Goal: Task Accomplishment & Management: Manage account settings

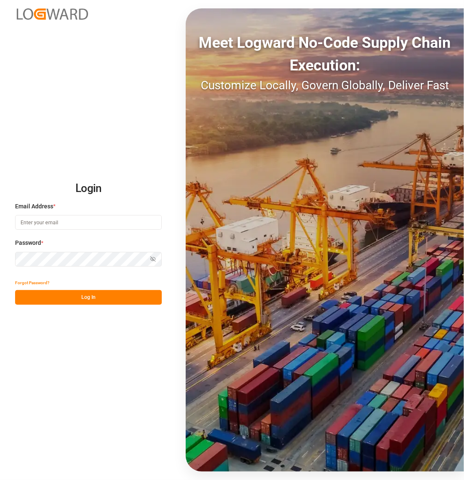
click at [75, 218] on input at bounding box center [88, 222] width 147 height 15
type input "[PERSON_NAME][EMAIL_ADDRESS][DOMAIN_NAME]"
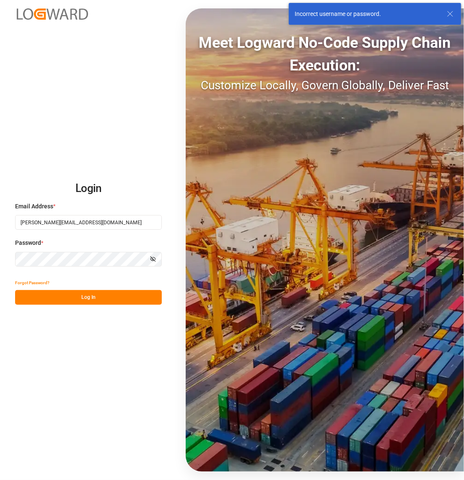
click at [0, 255] on html "Login Email Address * [PERSON_NAME][EMAIL_ADDRESS][DOMAIN_NAME] Password * Show…" at bounding box center [232, 240] width 464 height 480
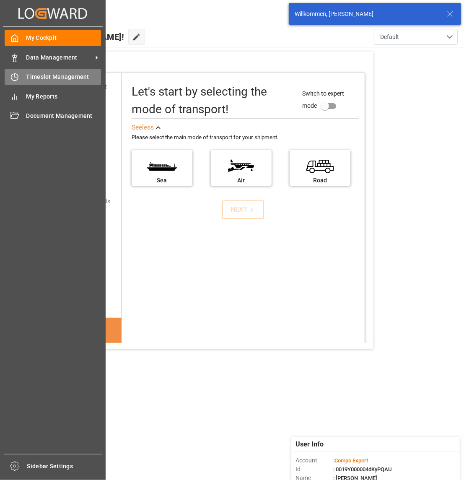
click at [9, 75] on div at bounding box center [12, 77] width 14 height 9
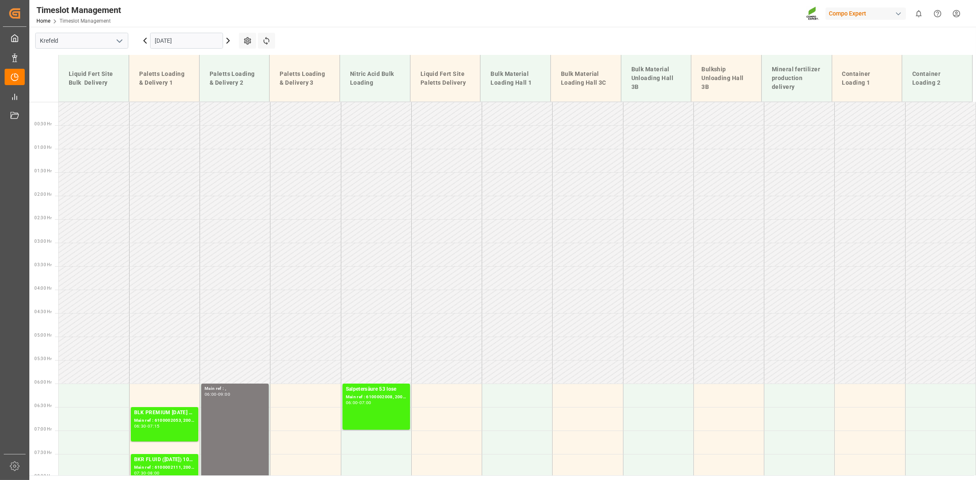
click at [226, 39] on icon at bounding box center [228, 41] width 10 height 10
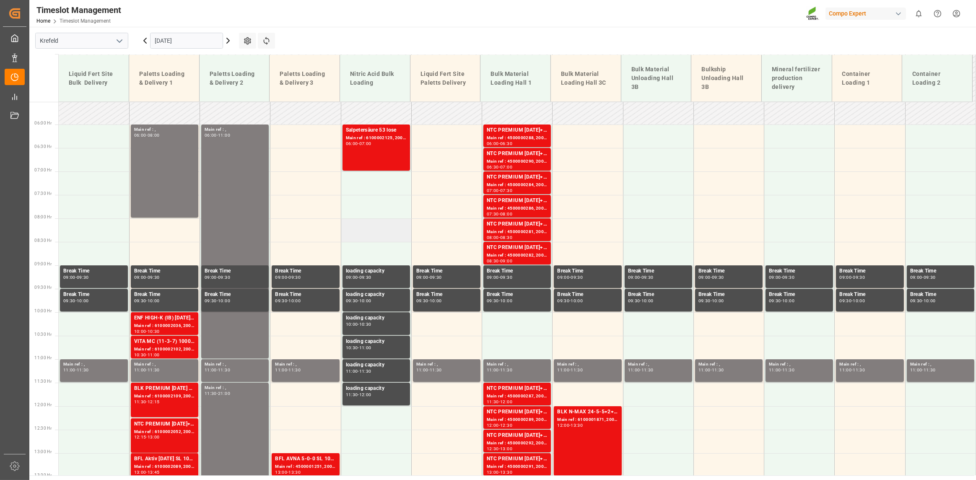
scroll to position [210, 0]
